Goal: Task Accomplishment & Management: Manage account settings

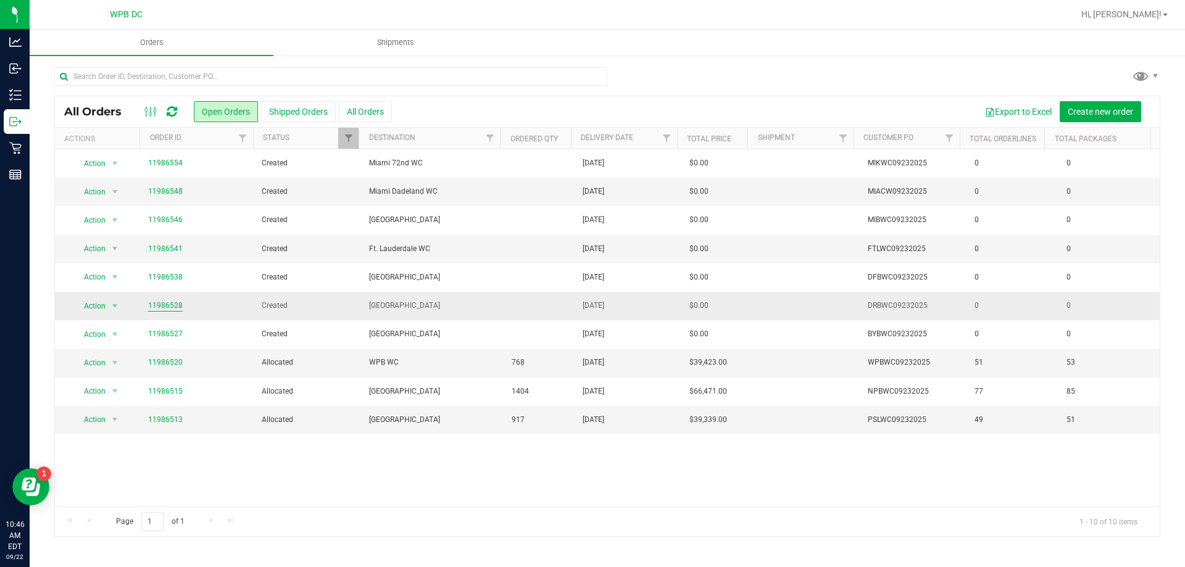
click at [166, 304] on link "11986528" at bounding box center [165, 306] width 35 height 12
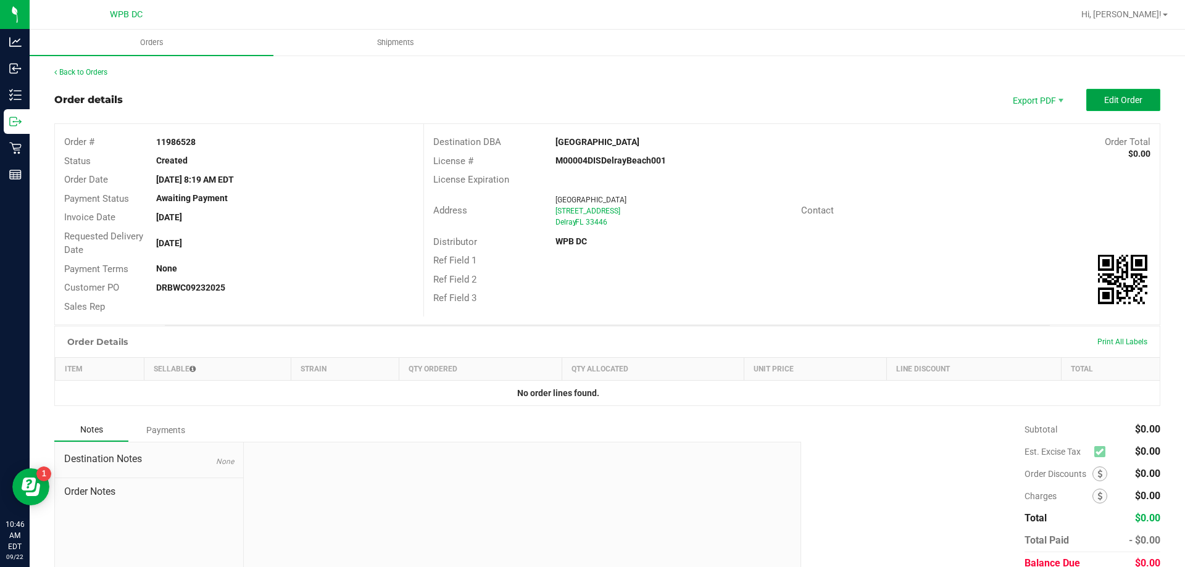
click at [1121, 103] on span "Edit Order" at bounding box center [1123, 100] width 38 height 10
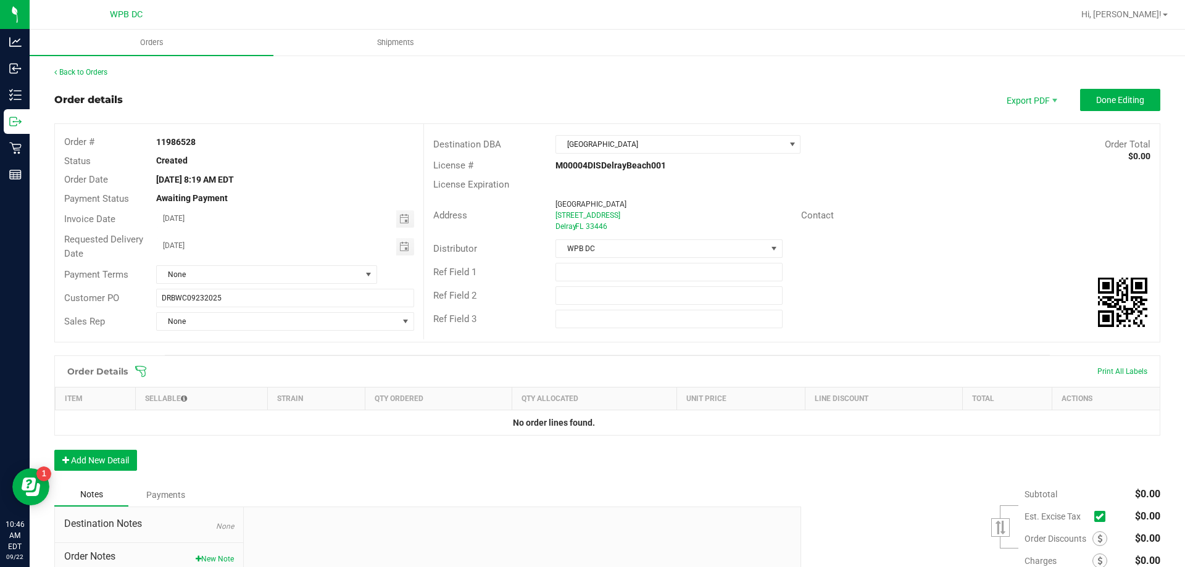
click at [137, 371] on icon at bounding box center [141, 371] width 12 height 12
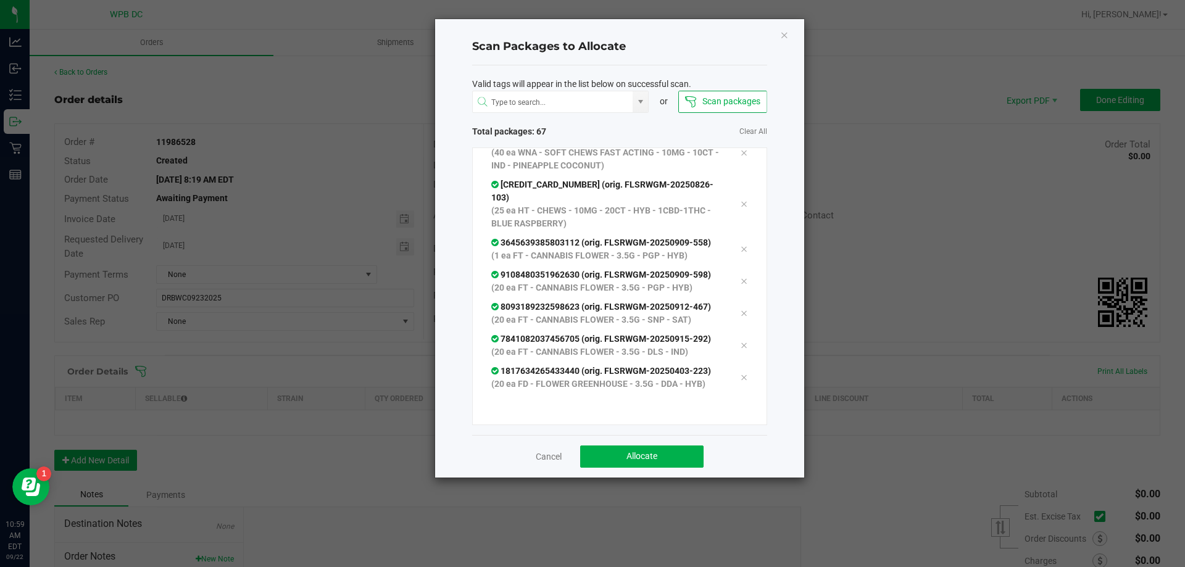
scroll to position [2326, 0]
click at [649, 457] on span "Allocate" at bounding box center [642, 456] width 31 height 10
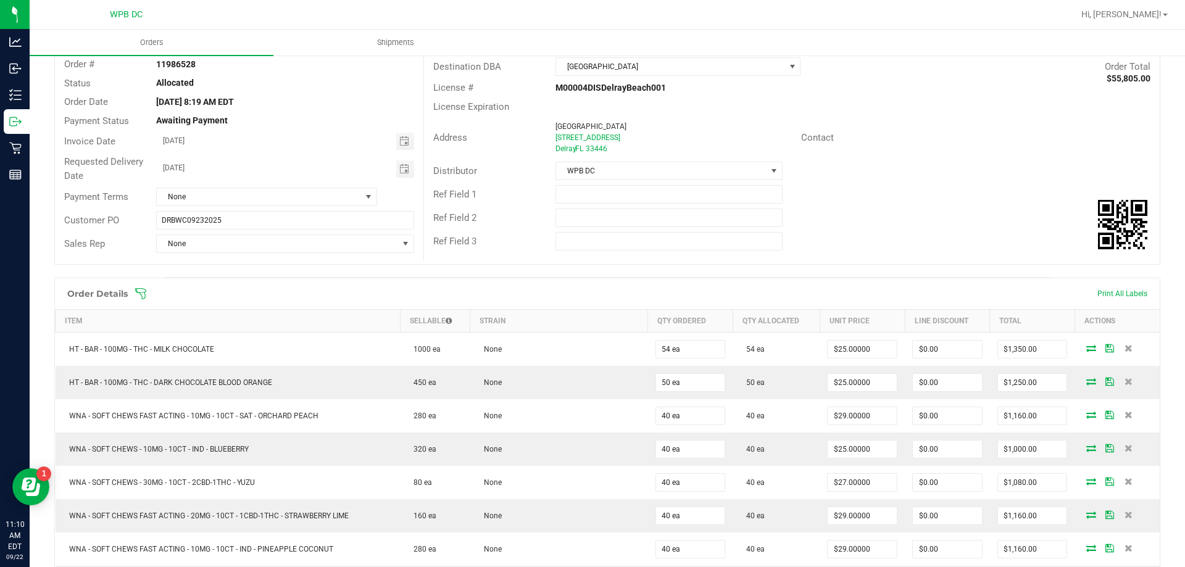
scroll to position [0, 0]
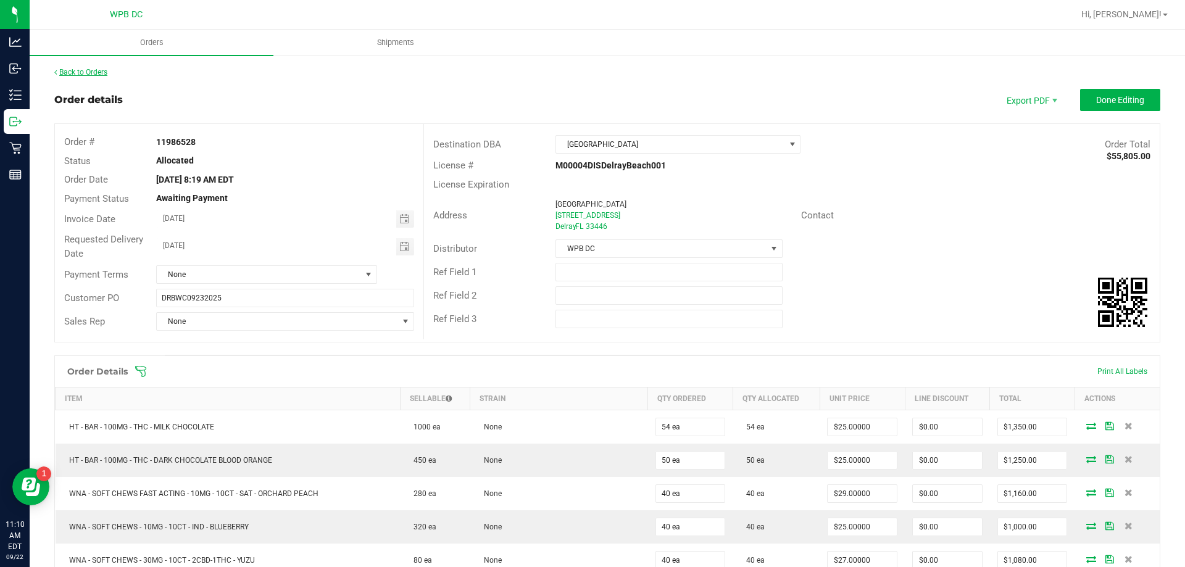
click at [85, 72] on link "Back to Orders" at bounding box center [80, 72] width 53 height 9
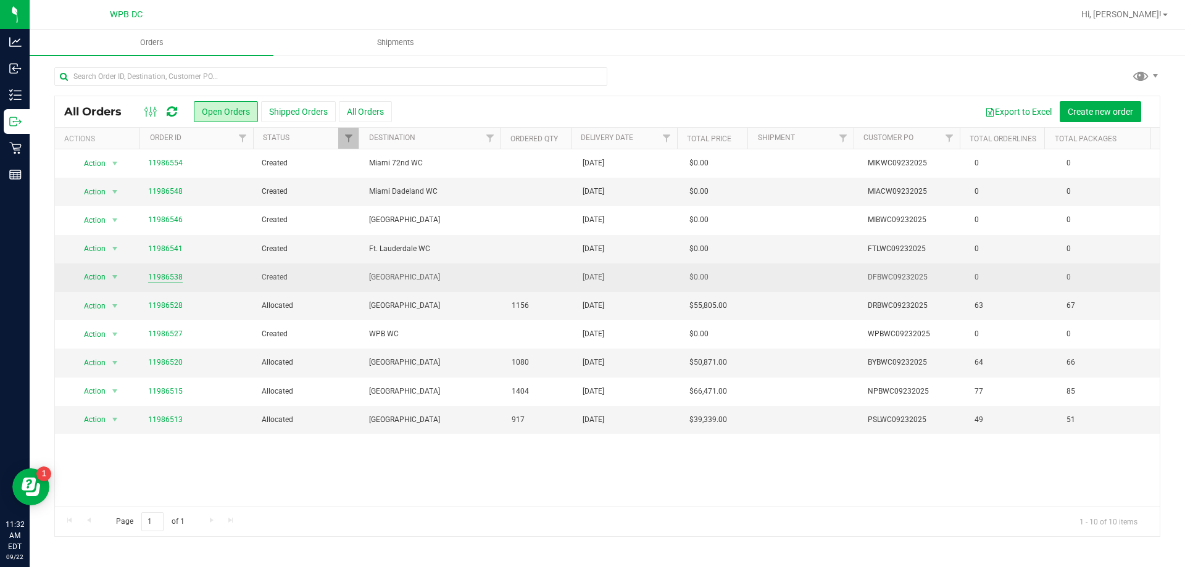
click at [169, 277] on link "11986538" at bounding box center [165, 278] width 35 height 12
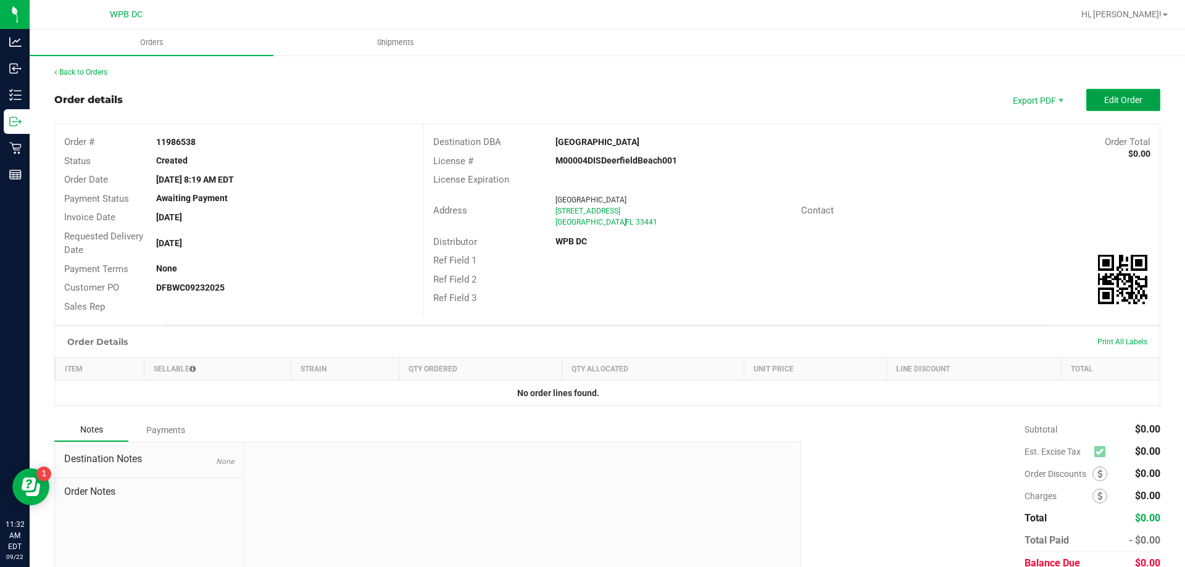
click at [1137, 97] on button "Edit Order" at bounding box center [1124, 100] width 74 height 22
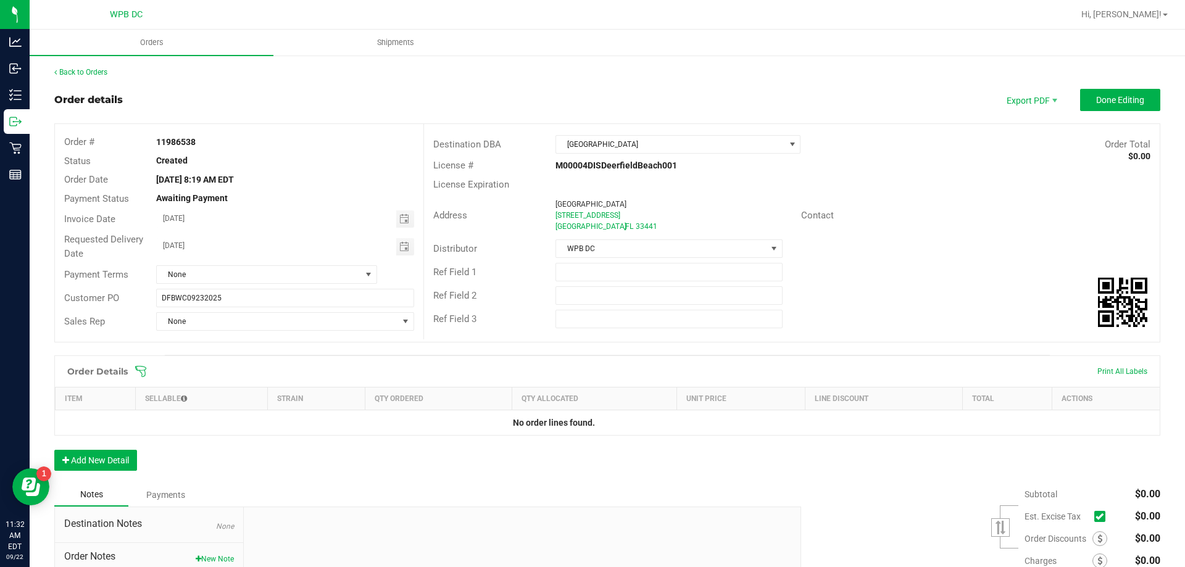
click at [136, 368] on icon at bounding box center [140, 371] width 11 height 11
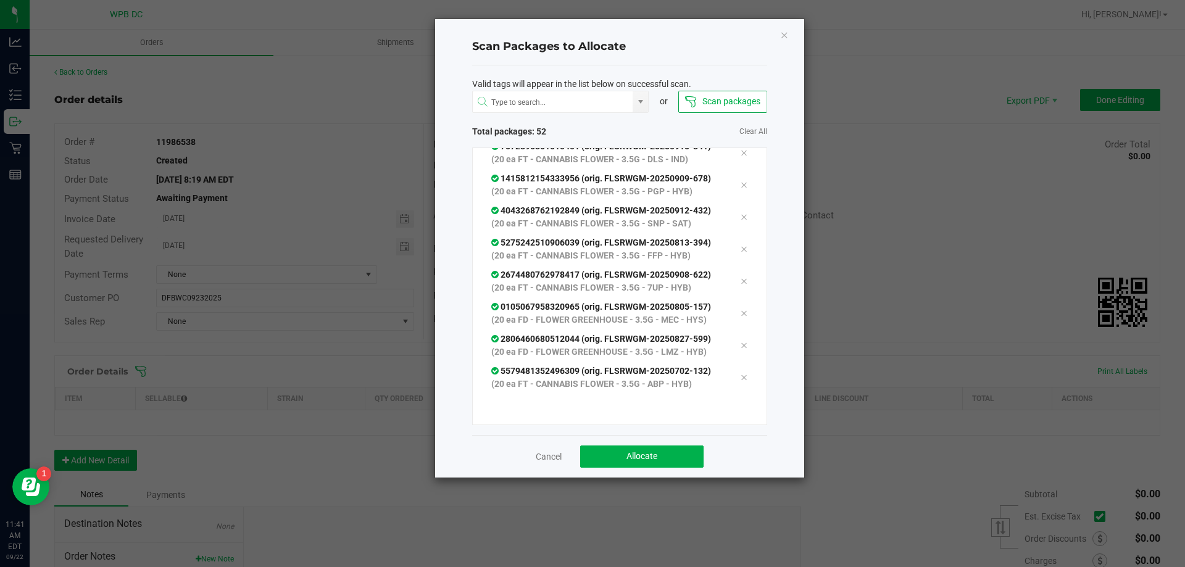
scroll to position [1903, 0]
click at [619, 451] on button "Allocate" at bounding box center [641, 457] width 123 height 22
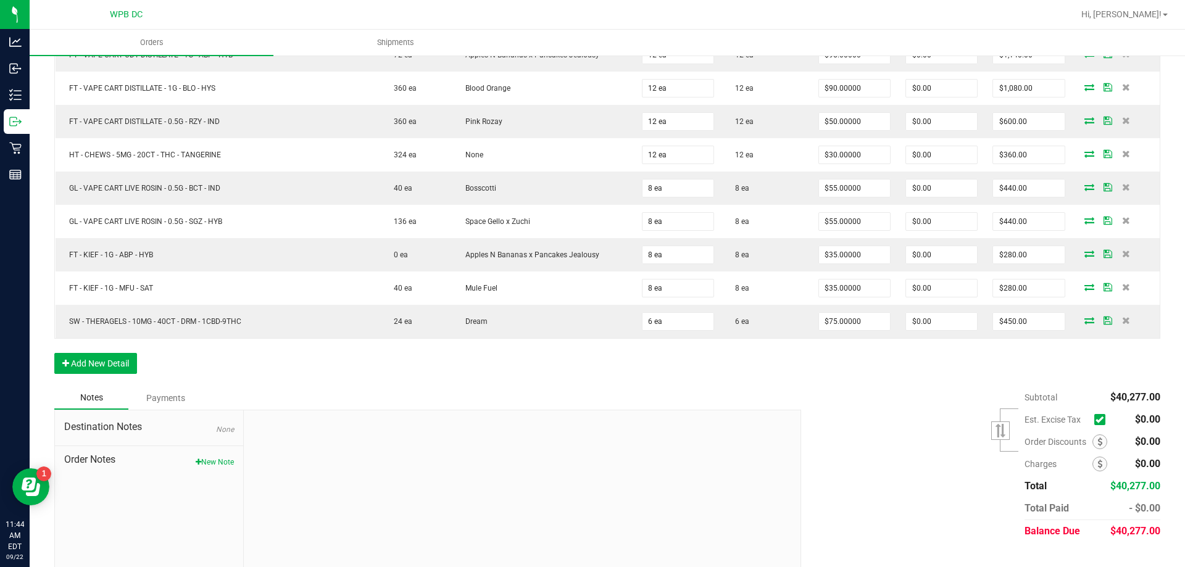
scroll to position [1761, 0]
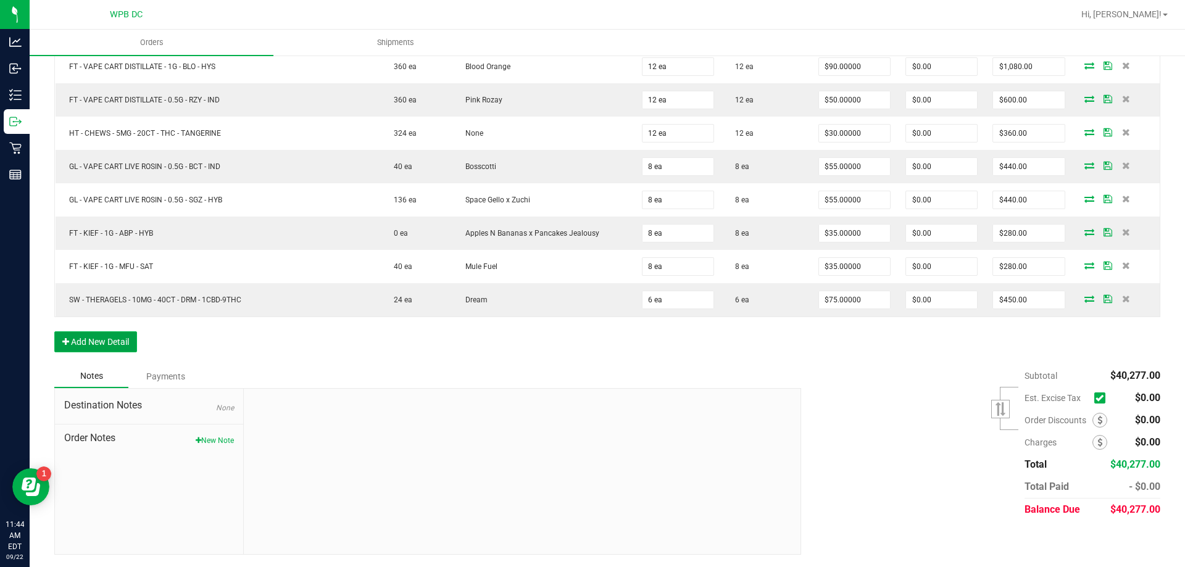
click at [89, 343] on button "Add New Detail" at bounding box center [95, 342] width 83 height 21
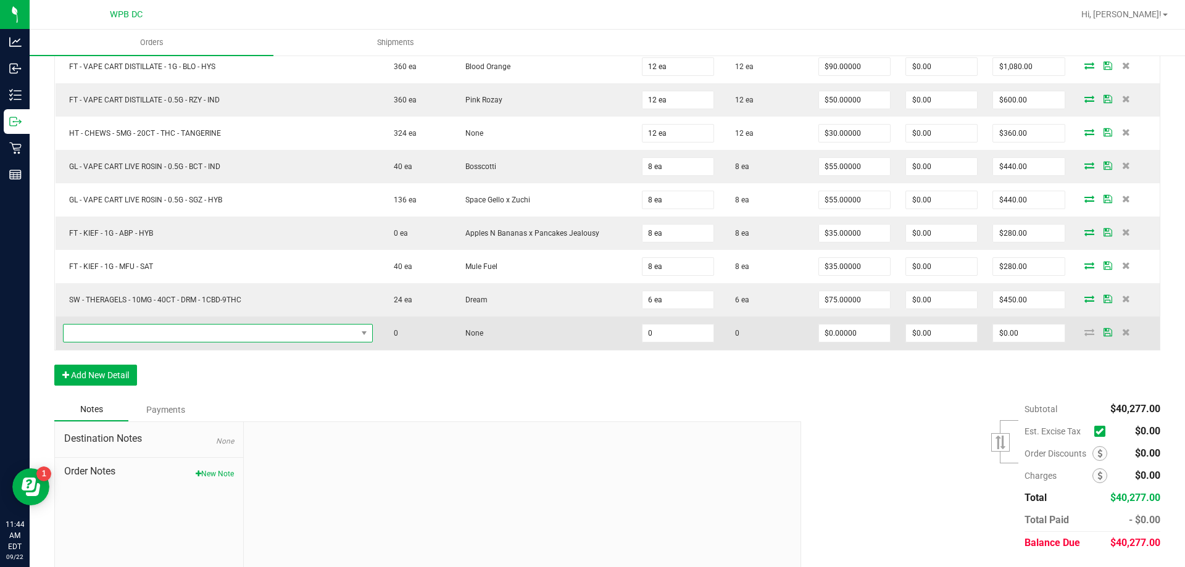
click at [200, 333] on span "NO DATA FOUND" at bounding box center [210, 333] width 293 height 17
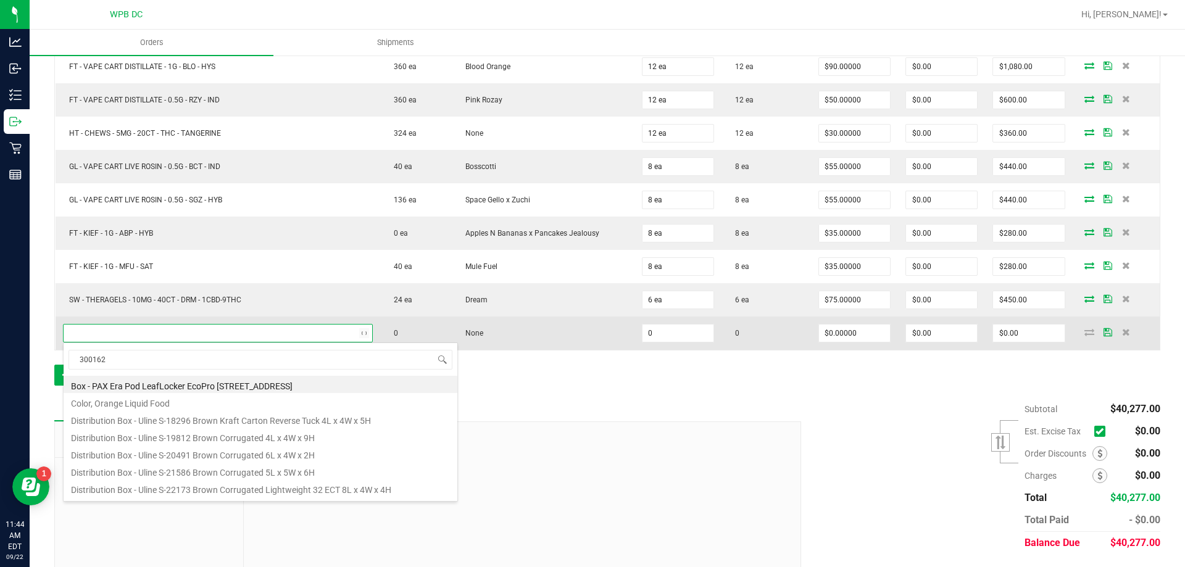
type input "3001626"
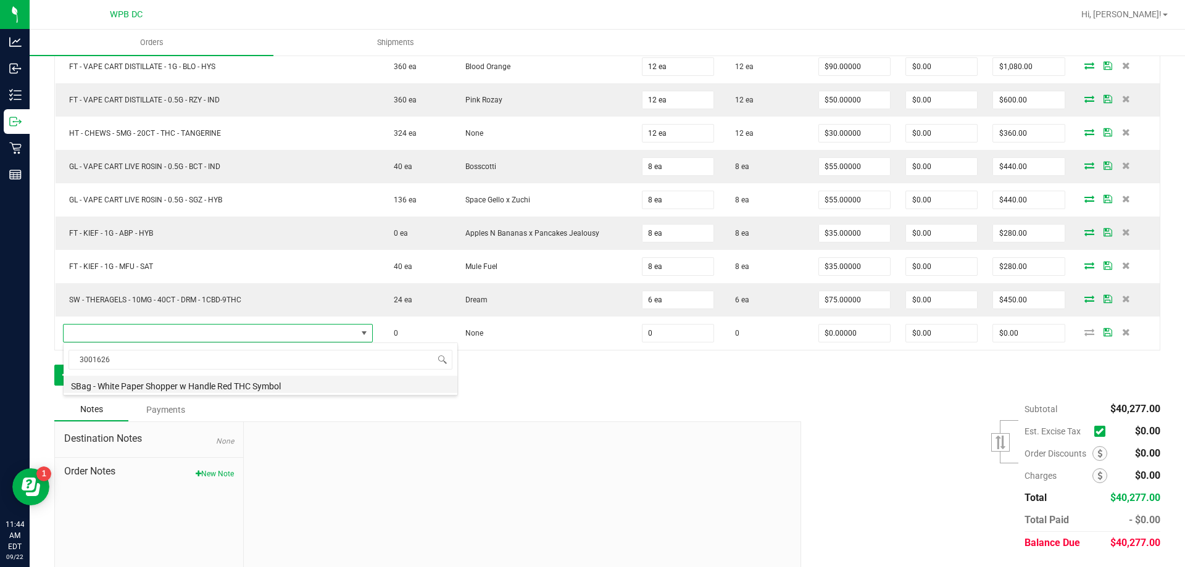
click at [230, 388] on li "SBag - White Paper Shopper w Handle Red THC Symbol" at bounding box center [261, 384] width 394 height 17
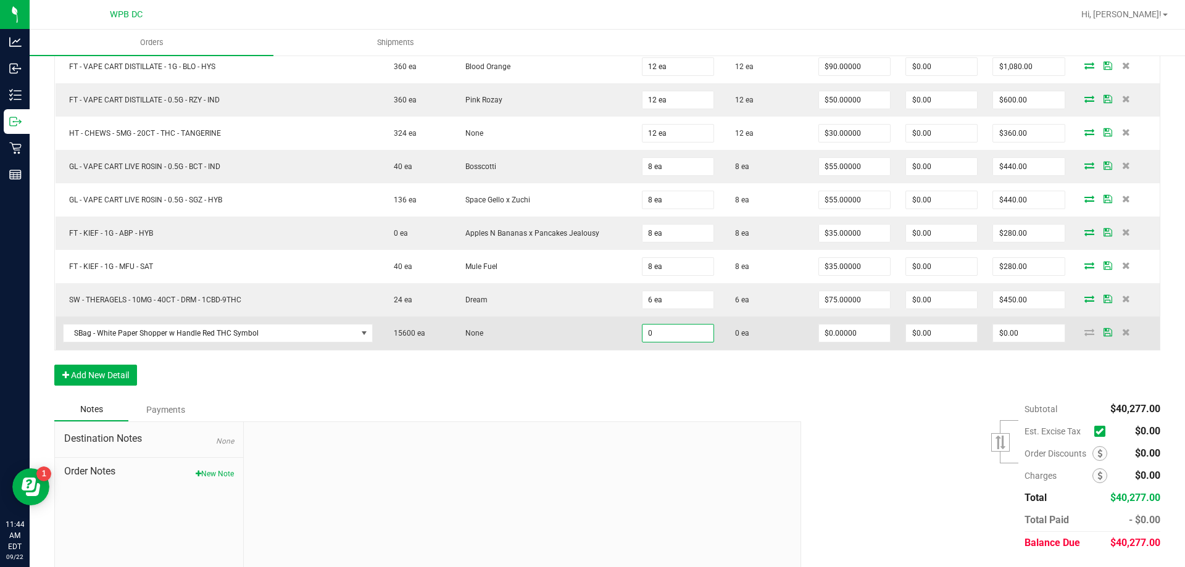
click at [656, 331] on input "0" at bounding box center [678, 333] width 71 height 17
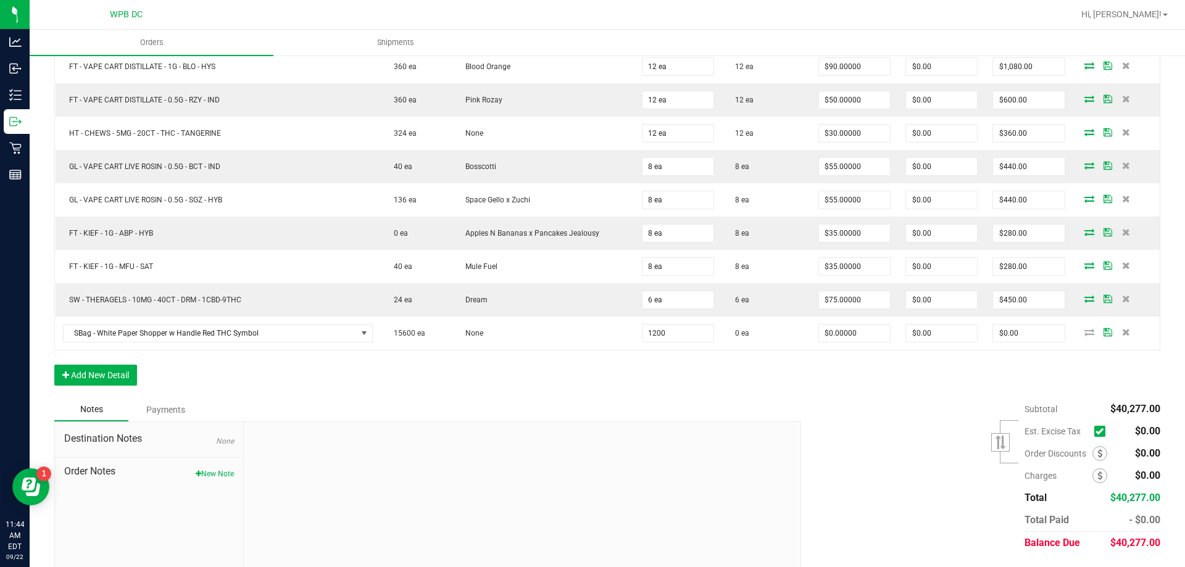
type input "1200 ea"
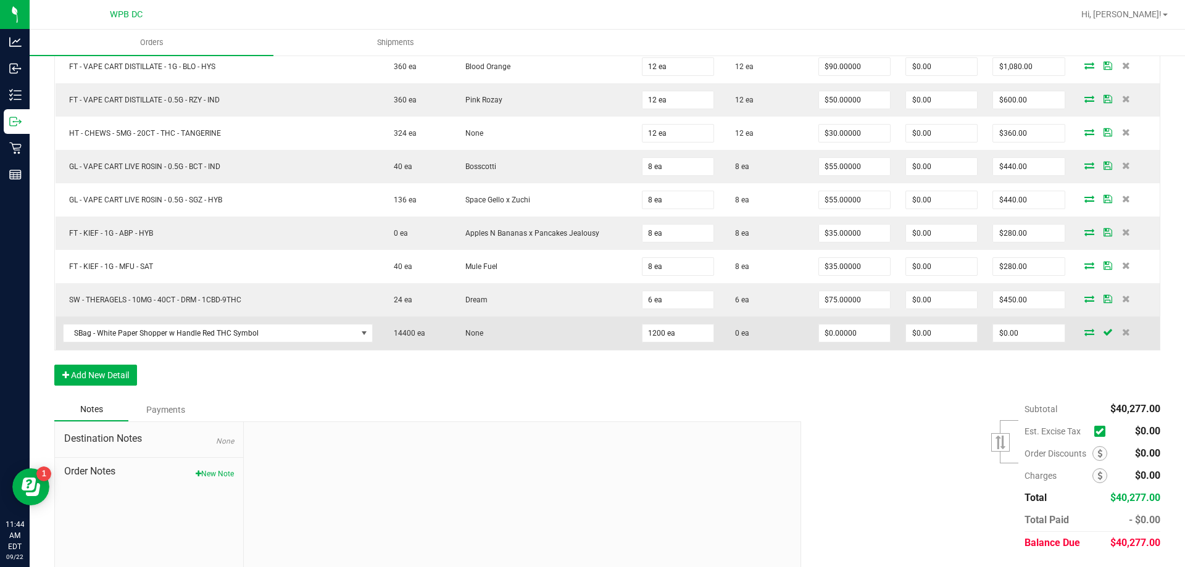
click at [1085, 334] on icon at bounding box center [1090, 331] width 10 height 7
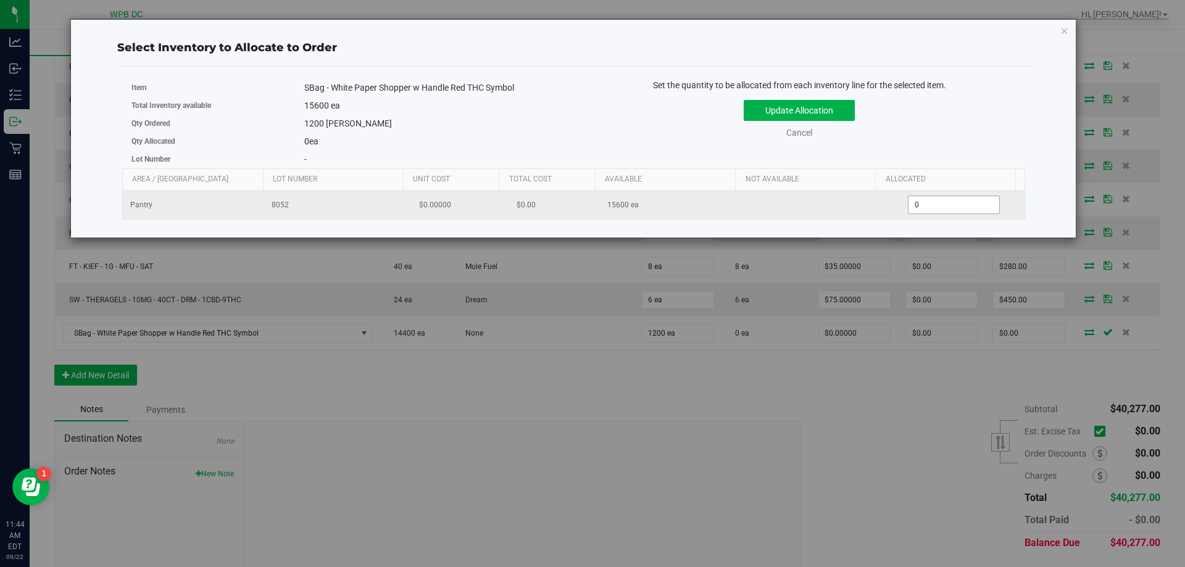
click at [933, 204] on span "0 0" at bounding box center [954, 205] width 92 height 19
type input "1200"
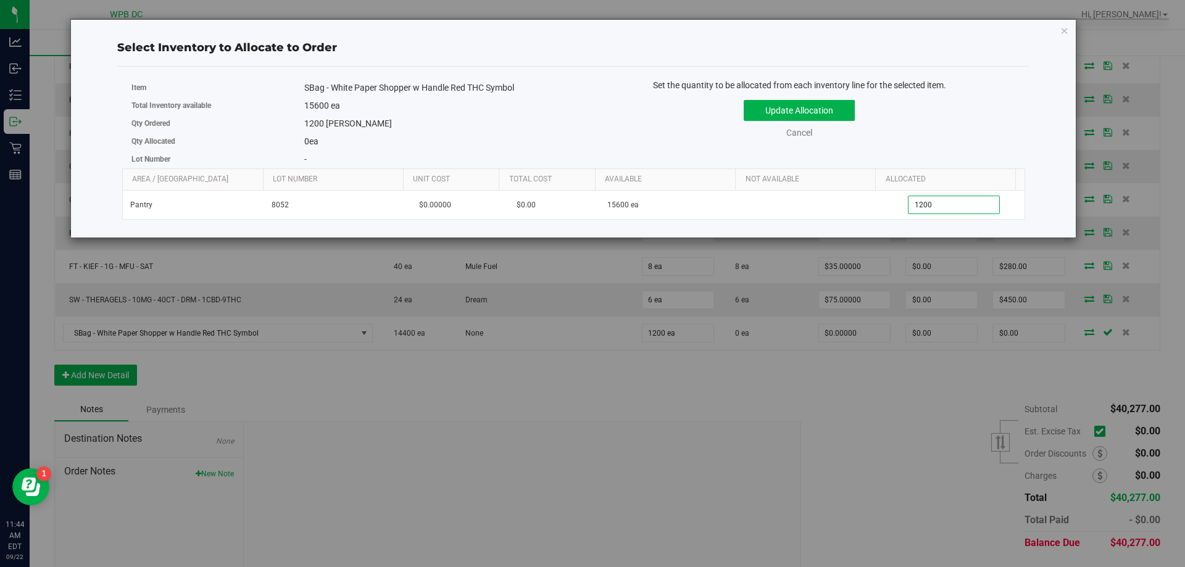
type input "1,200"
click at [829, 221] on div "Item SBag - White Paper Shopper w Handle Red THC Symbol Total Inventory availab…" at bounding box center [573, 150] width 912 height 146
click at [747, 107] on button "Update Allocation" at bounding box center [799, 110] width 111 height 21
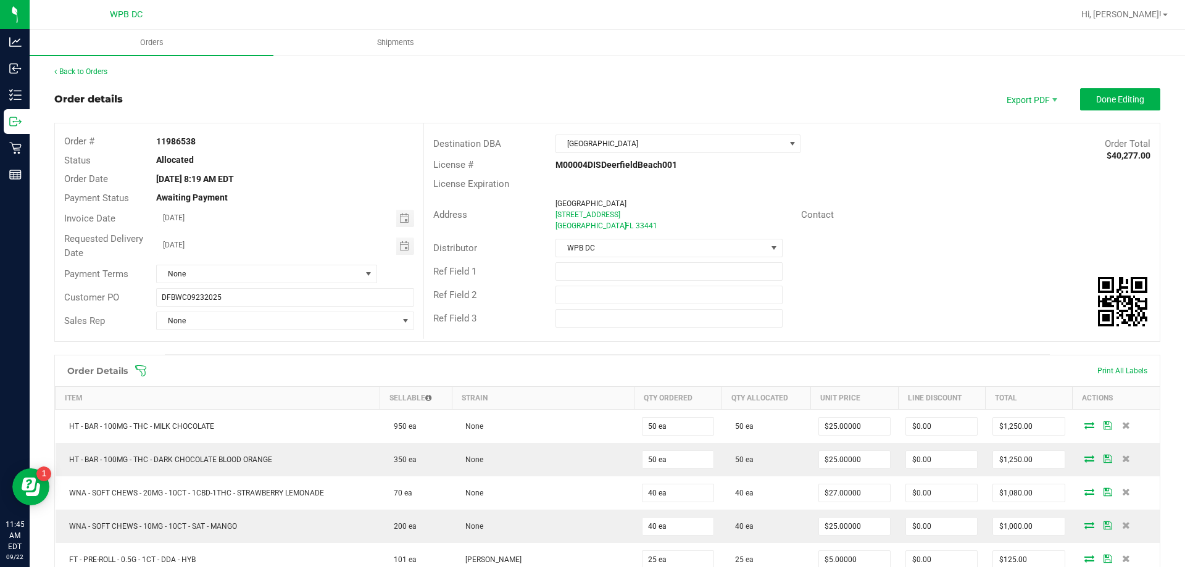
scroll to position [0, 0]
click at [1096, 96] on span "Done Editing" at bounding box center [1120, 100] width 48 height 10
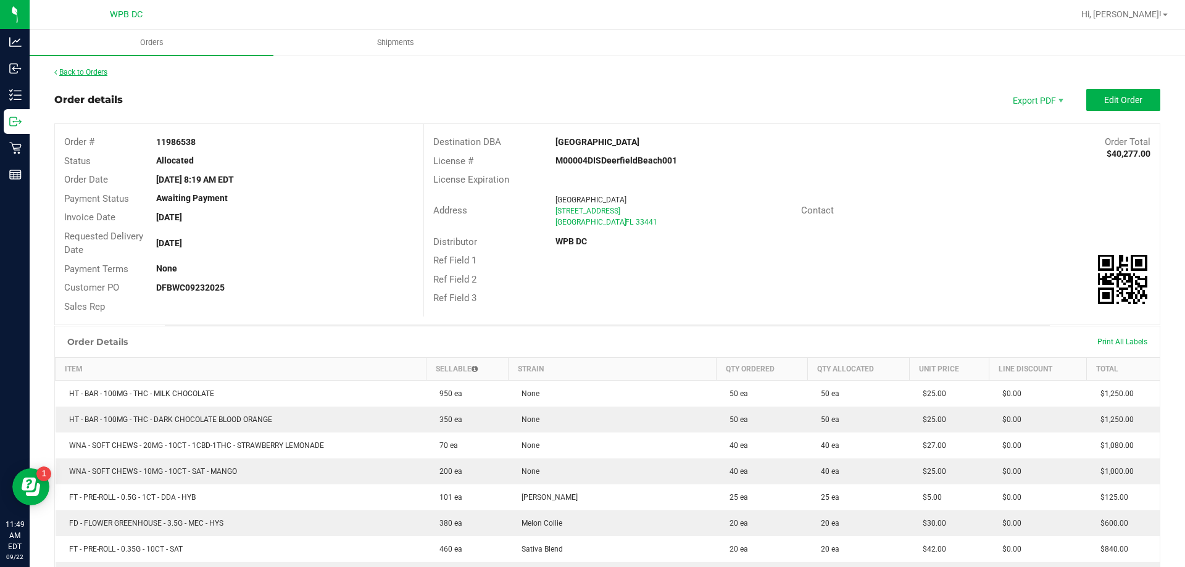
click at [105, 69] on link "Back to Orders" at bounding box center [80, 72] width 53 height 9
